Goal: Transaction & Acquisition: Subscribe to service/newsletter

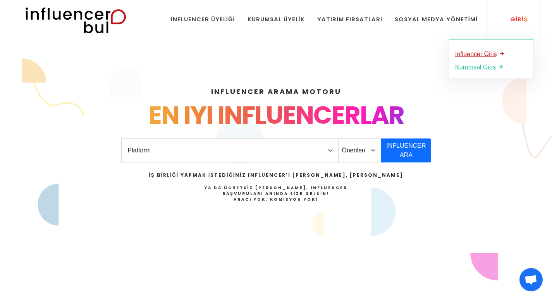
click at [486, 53] on u "Influencer Giriş" at bounding box center [476, 54] width 42 height 7
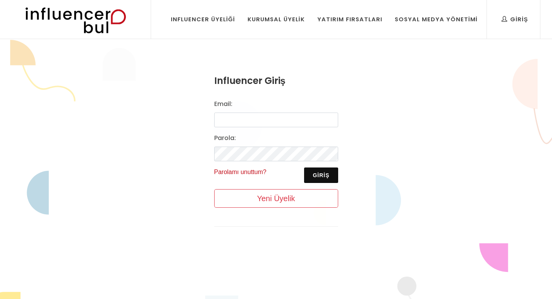
click at [249, 170] on link "Parolamı unuttum?" at bounding box center [240, 172] width 52 height 7
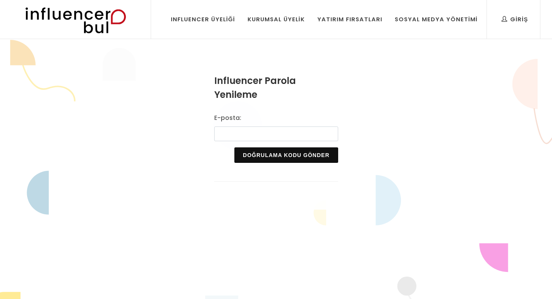
click at [251, 132] on input "E-posta:" at bounding box center [276, 134] width 124 height 15
type input "[EMAIL_ADDRESS][DOMAIN_NAME]"
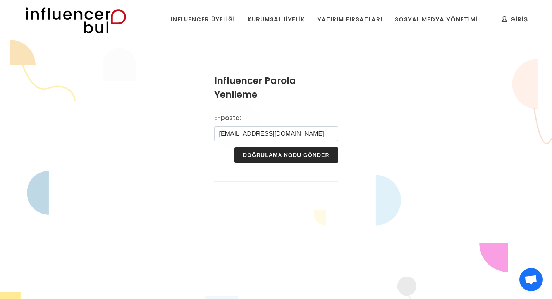
click at [264, 156] on button "Doğrulama Kodu Gönder" at bounding box center [285, 155] width 103 height 15
click at [244, 132] on input "nihan.nisa87@gmail.com" at bounding box center [276, 134] width 124 height 15
click at [84, 14] on img at bounding box center [75, 19] width 127 height 39
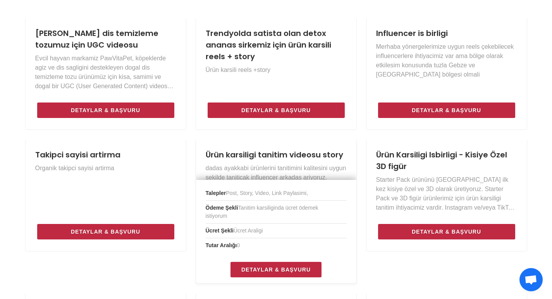
scroll to position [426, 0]
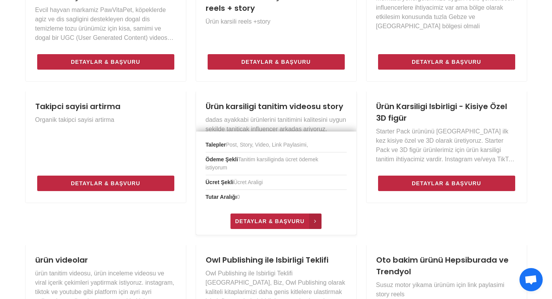
click at [264, 220] on span "Detaylar & Başvuru" at bounding box center [269, 221] width 69 height 9
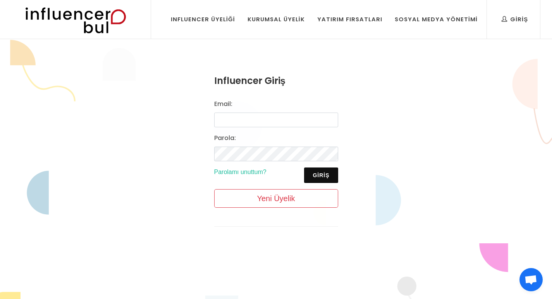
drag, startPoint x: 254, startPoint y: 127, endPoint x: 252, endPoint y: 120, distance: 7.2
click at [253, 126] on div "Email: [GEOGRAPHIC_DATA]: Giriş Parolamı unuttum? Yeni Üyelik" at bounding box center [276, 157] width 133 height 115
click at [252, 119] on input "Email:" at bounding box center [276, 120] width 124 height 15
type input "[EMAIL_ADDRESS][DOMAIN_NAME]"
click at [326, 178] on button "Giriş" at bounding box center [321, 175] width 34 height 15
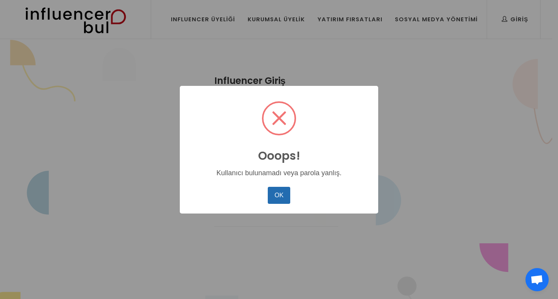
click at [278, 195] on button "OK" at bounding box center [279, 195] width 22 height 17
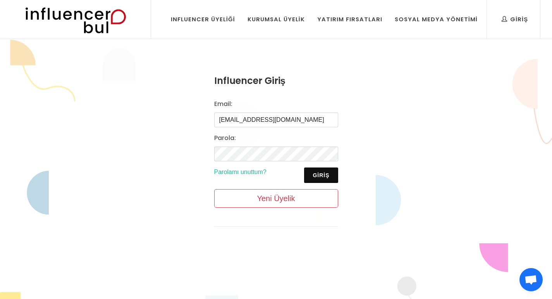
click at [269, 196] on link "Yeni Üyelik" at bounding box center [276, 198] width 124 height 19
click at [238, 174] on link "Parolamı unuttum?" at bounding box center [240, 172] width 52 height 7
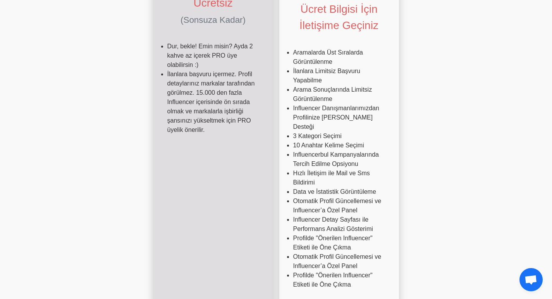
scroll to position [349, 0]
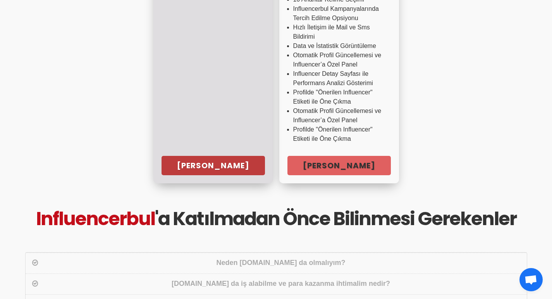
click at [206, 156] on link "[PERSON_NAME]" at bounding box center [213, 165] width 103 height 19
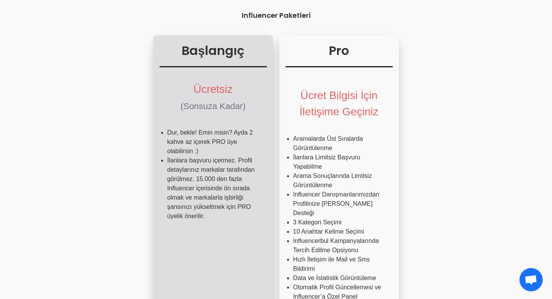
scroll to position [0, 0]
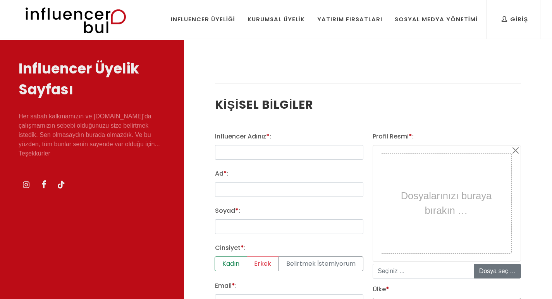
select select
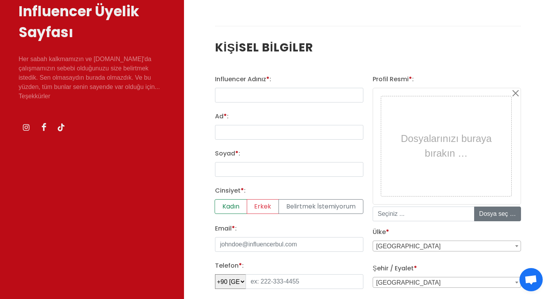
scroll to position [116, 0]
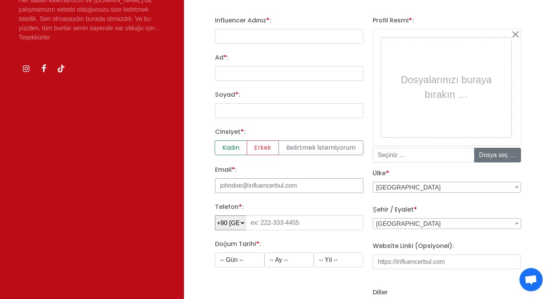
click at [254, 186] on input "Email * :" at bounding box center [289, 186] width 148 height 15
type input "nihan.nisa87@gmail.com"
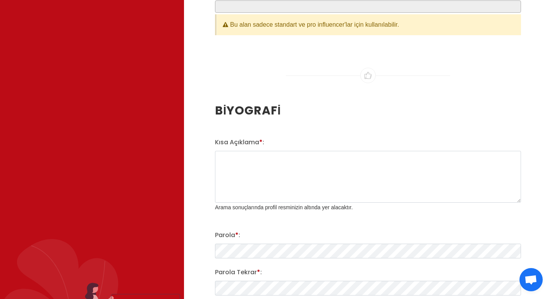
scroll to position [1046, 0]
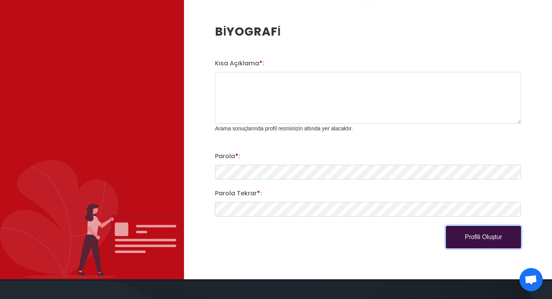
click at [482, 240] on button "Profili Oluştur" at bounding box center [483, 237] width 75 height 22
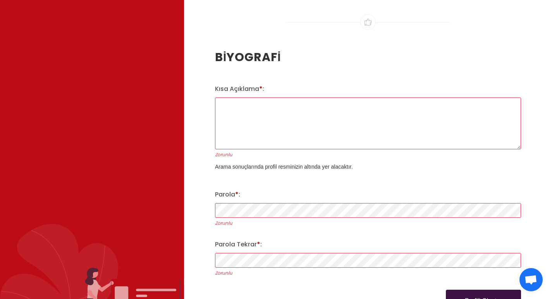
click at [250, 216] on div "Parola * : Zorunlu" at bounding box center [367, 210] width 315 height 41
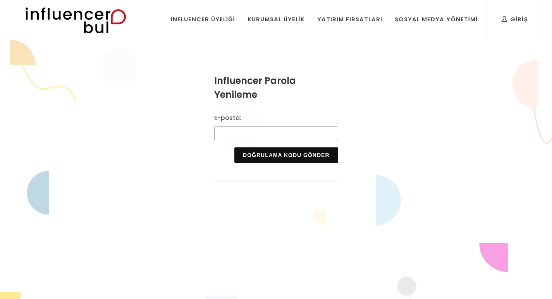
click at [249, 138] on input "E-posta:" at bounding box center [276, 134] width 124 height 15
type input "nihan.nisa87@gmail.com"
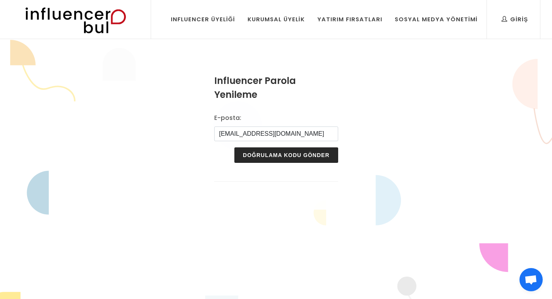
click at [248, 156] on button "Doğrulama Kodu Gönder" at bounding box center [285, 155] width 103 height 15
click at [85, 24] on img at bounding box center [75, 19] width 127 height 39
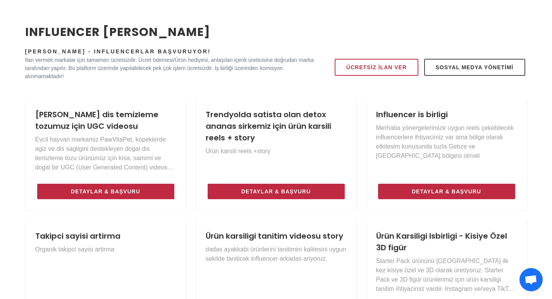
scroll to position [310, 0]
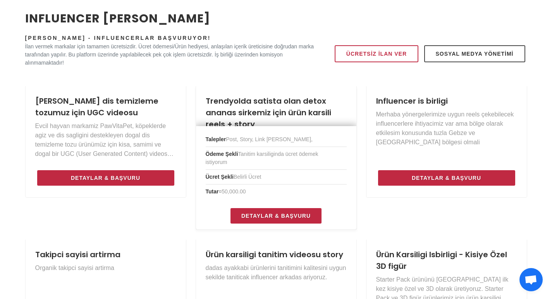
click at [255, 176] on li "Ücret Şekli Belirli Ücret" at bounding box center [276, 177] width 141 height 15
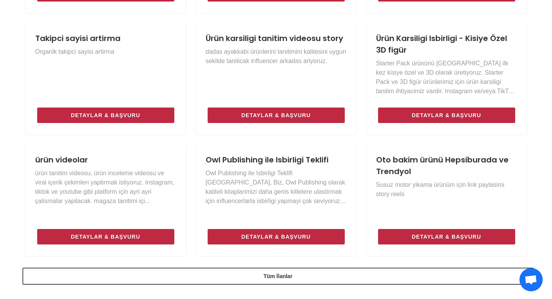
scroll to position [542, 0]
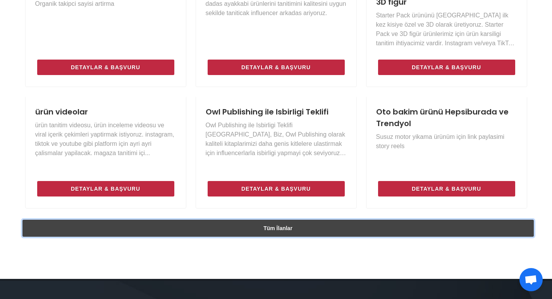
click at [273, 226] on link "Tüm İlanlar" at bounding box center [277, 228] width 511 height 17
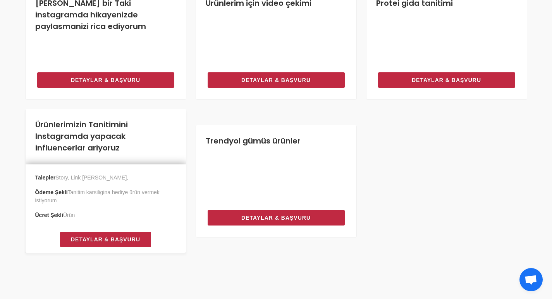
scroll to position [781, 0]
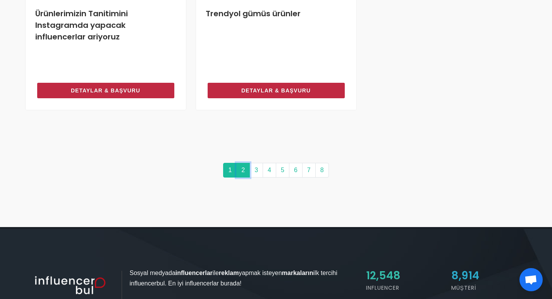
click at [243, 173] on link "2" at bounding box center [243, 170] width 14 height 15
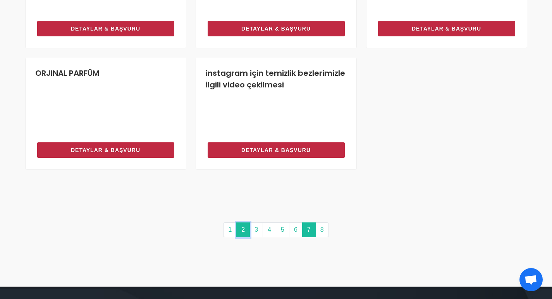
scroll to position [758, 0]
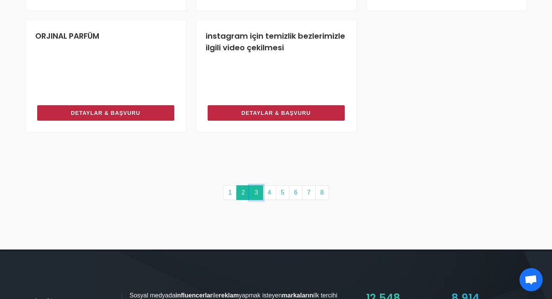
click at [255, 192] on link "3" at bounding box center [256, 193] width 14 height 15
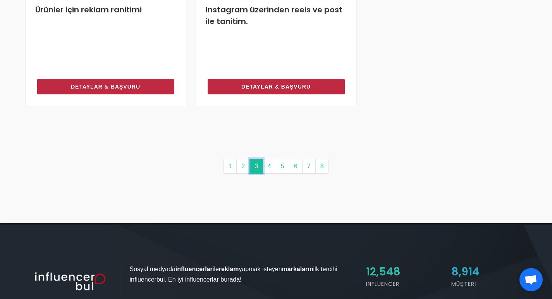
scroll to position [782, 0]
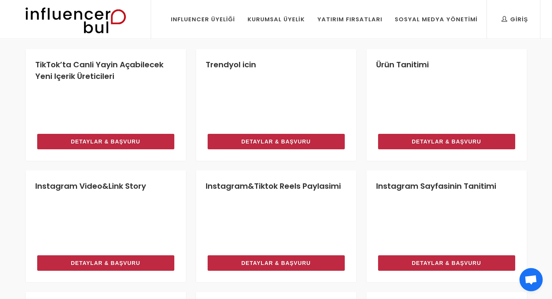
click at [86, 14] on img at bounding box center [75, 19] width 127 height 39
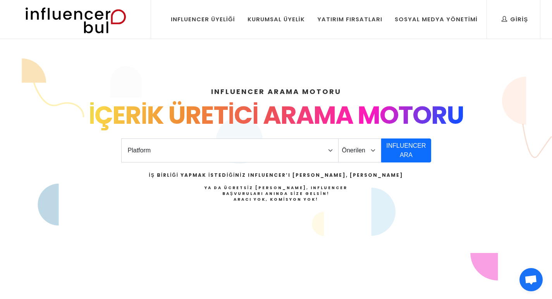
click at [292, 196] on h4 "Ya da Ücretsiz [PERSON_NAME], Influencer Başvuruları Anında Size Gelsin! Aracı …" at bounding box center [276, 193] width 254 height 17
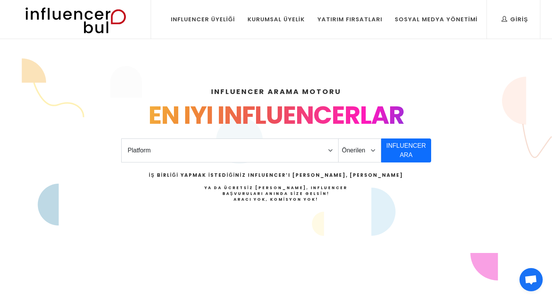
click at [279, 195] on h4 "Ya da Ücretsiz İlan Verin, Influencer Başvuruları Anında Size Gelsin! Aracı Yok…" at bounding box center [276, 193] width 254 height 17
click at [277, 175] on h2 "İş Birliği Yapmak İstediğiniz Influencer’ı Siz Bulun, Siz Anlaşın" at bounding box center [276, 175] width 254 height 7
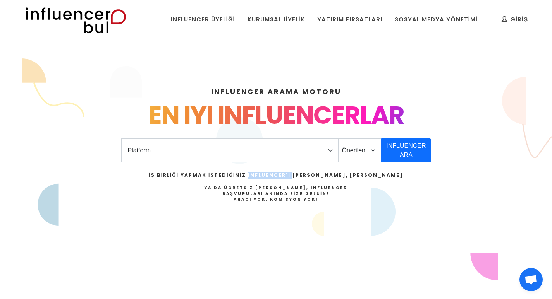
click at [277, 175] on h2 "İş Birliği Yapmak İstediğiniz Influencer’ı Siz Bulun, Siz Anlaşın" at bounding box center [276, 175] width 254 height 7
click at [273, 184] on div "İş Birliği Yapmak İstediğiniz Influencer’ı Siz Bulun, Siz Anlaşın Ya da Ücretsi…" at bounding box center [276, 187] width 254 height 31
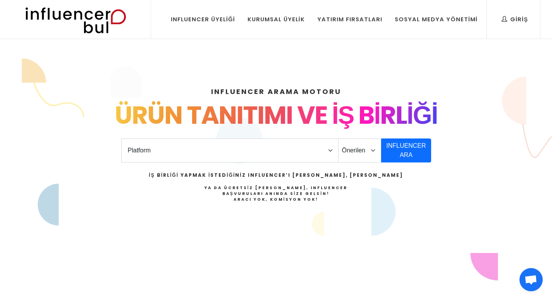
click at [270, 198] on strong "Aracı Yok, Komisyon Yok!" at bounding box center [276, 200] width 85 height 6
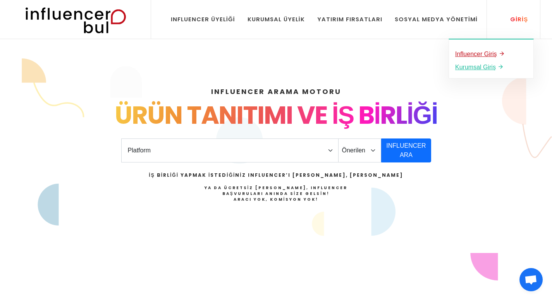
click at [492, 53] on u "Influencer Giriş" at bounding box center [476, 54] width 42 height 7
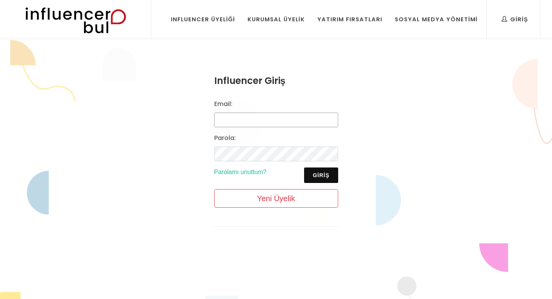
click at [255, 118] on input "Email:" at bounding box center [276, 120] width 124 height 15
type input "[EMAIL_ADDRESS][DOMAIN_NAME]"
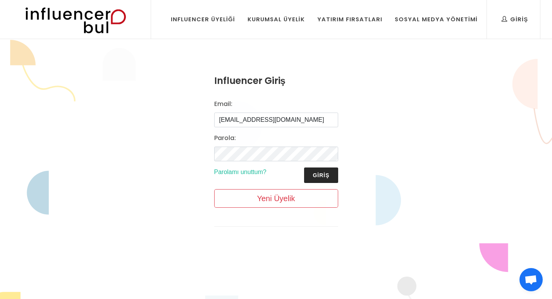
click at [321, 173] on button "Giriş" at bounding box center [321, 175] width 34 height 15
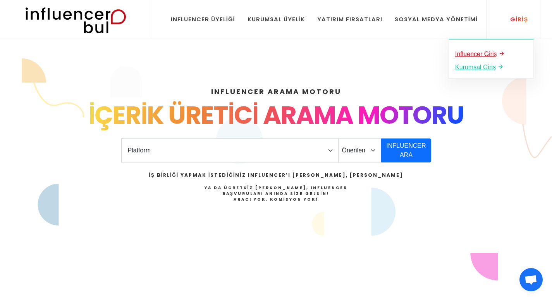
click at [482, 52] on u "Influencer Giriş" at bounding box center [476, 54] width 42 height 7
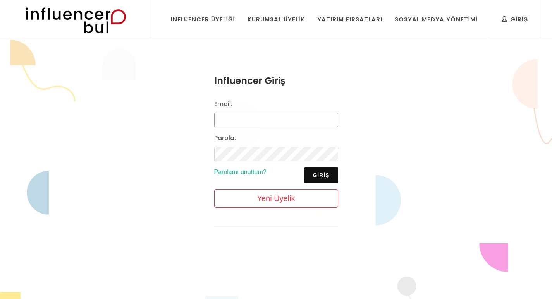
click at [249, 119] on input "Email:" at bounding box center [276, 120] width 124 height 15
type input "[EMAIL_ADDRESS][DOMAIN_NAME]"
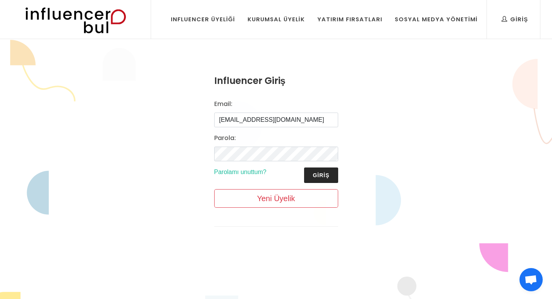
click at [321, 177] on button "Giriş" at bounding box center [321, 175] width 34 height 15
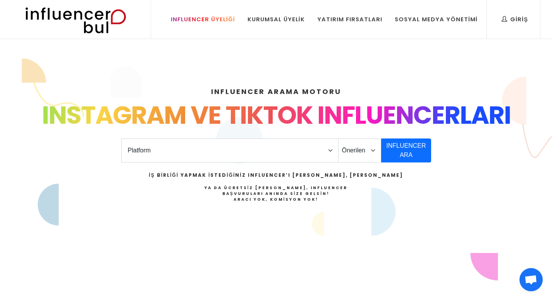
click at [226, 21] on div "Influencer Üyeliği" at bounding box center [203, 19] width 64 height 9
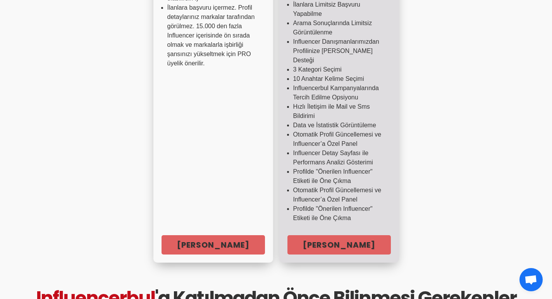
scroll to position [271, 0]
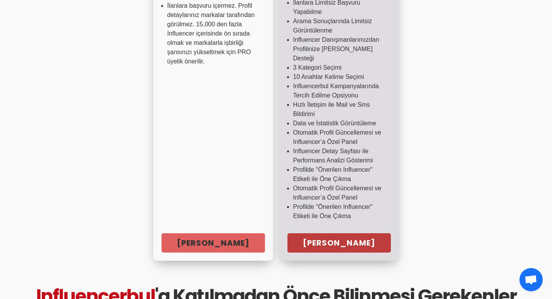
click at [328, 234] on link "Hemen Başla" at bounding box center [338, 243] width 103 height 19
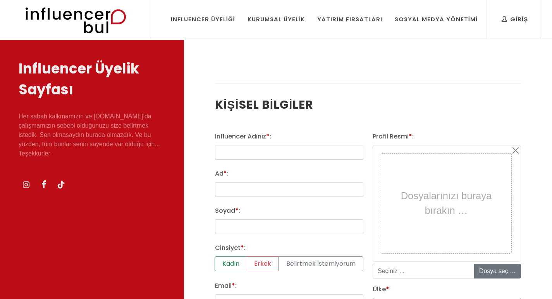
select select
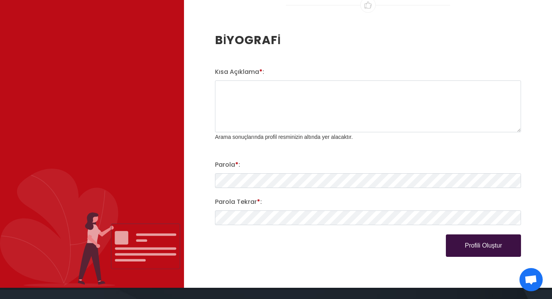
scroll to position [1239, 0]
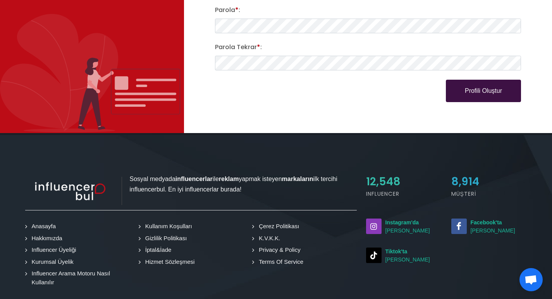
drag, startPoint x: 377, startPoint y: 196, endPoint x: 442, endPoint y: 194, distance: 65.5
click at [378, 196] on h5 "Influencer" at bounding box center [404, 194] width 76 height 8
click at [463, 193] on h5 "Müşteri" at bounding box center [489, 194] width 76 height 8
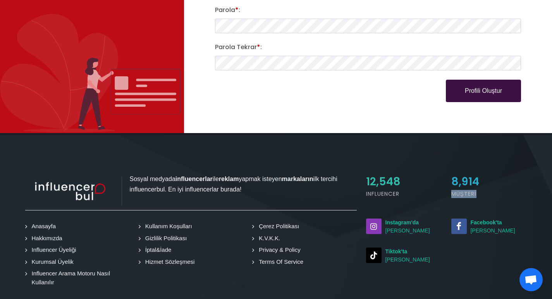
click at [55, 252] on link "Influencer Üyeliği" at bounding box center [52, 250] width 50 height 9
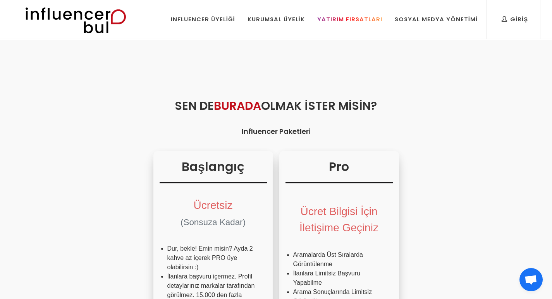
click at [359, 17] on div "Yatırım Fırsatları" at bounding box center [349, 19] width 65 height 9
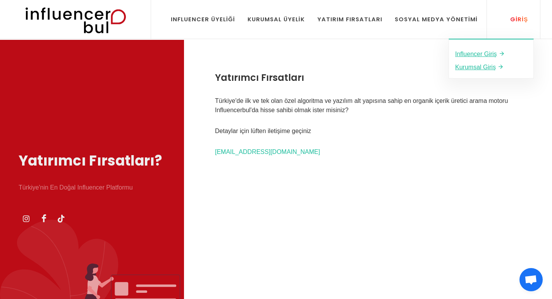
click at [515, 22] on div "Giriş" at bounding box center [515, 19] width 26 height 9
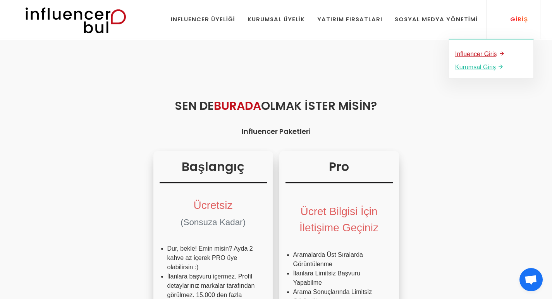
click at [483, 53] on u "Influencer Giriş" at bounding box center [476, 54] width 42 height 7
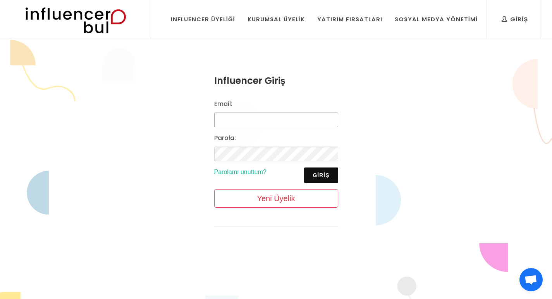
click at [261, 119] on input "Email:" at bounding box center [276, 120] width 124 height 15
click at [253, 119] on input "Email:" at bounding box center [276, 120] width 124 height 15
type input "nihan.nisa87@gmail.com"
click at [318, 172] on button "Giriş" at bounding box center [321, 175] width 34 height 15
